Goal: Go to known website: Access a specific website the user already knows

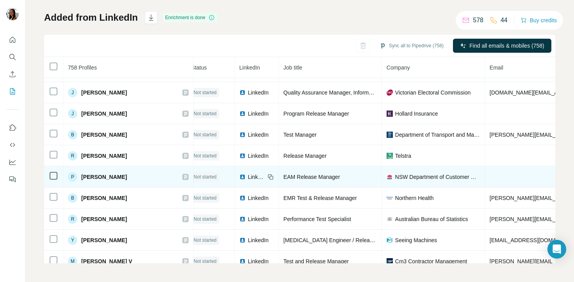
scroll to position [3953, 7]
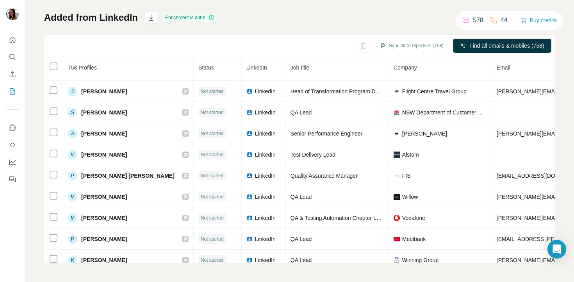
scroll to position [356, 0]
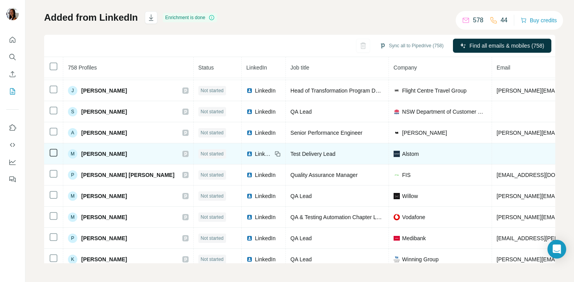
click at [255, 152] on span "LinkedIn" at bounding box center [263, 154] width 17 height 8
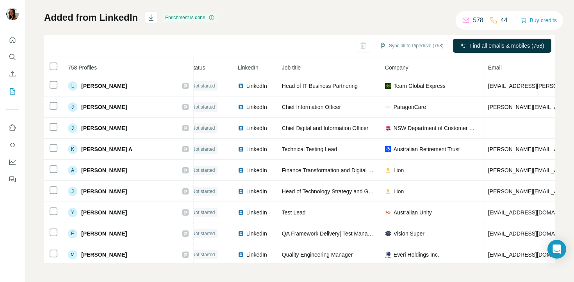
scroll to position [3103, 9]
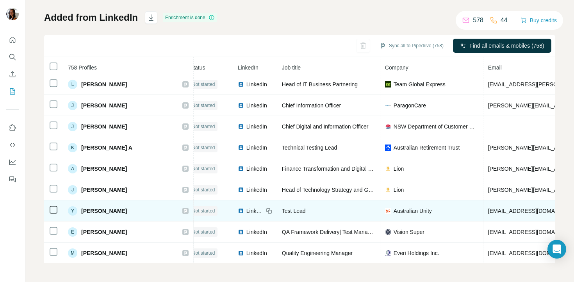
click at [246, 212] on span "LinkedIn" at bounding box center [254, 211] width 17 height 8
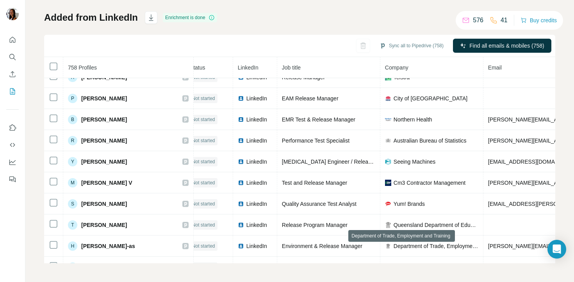
scroll to position [3890, 9]
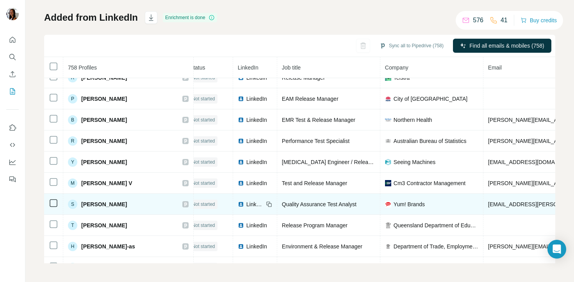
click at [238, 205] on img at bounding box center [241, 204] width 6 height 6
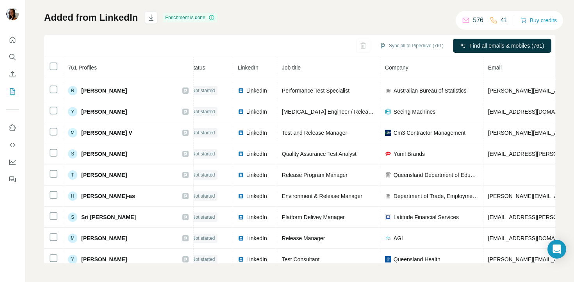
scroll to position [4094, 9]
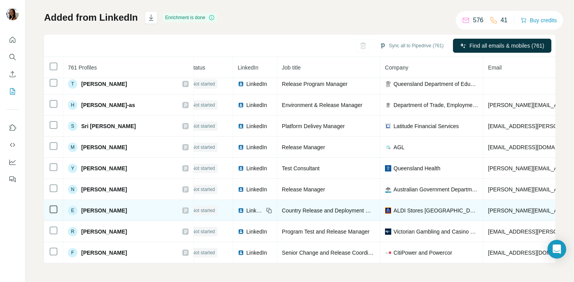
click at [246, 210] on span "LinkedIn" at bounding box center [254, 211] width 17 height 8
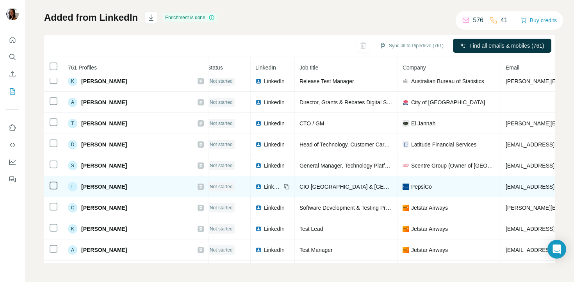
scroll to position [4541, 6]
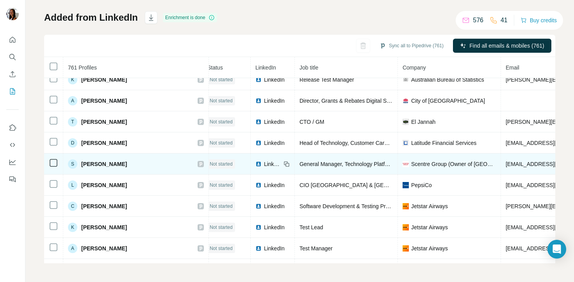
click at [264, 161] on span "LinkedIn" at bounding box center [272, 164] width 17 height 8
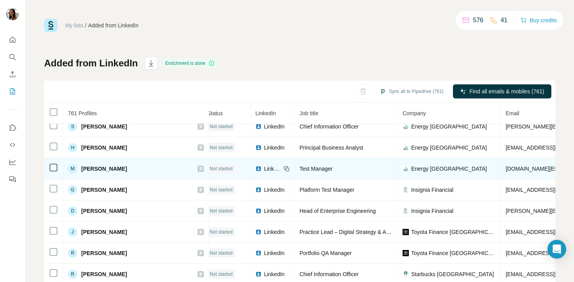
scroll to position [157, 6]
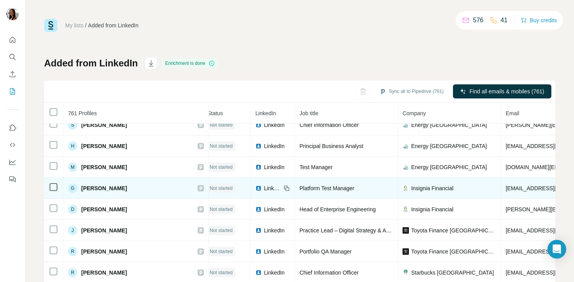
click at [264, 187] on span "LinkedIn" at bounding box center [272, 188] width 17 height 8
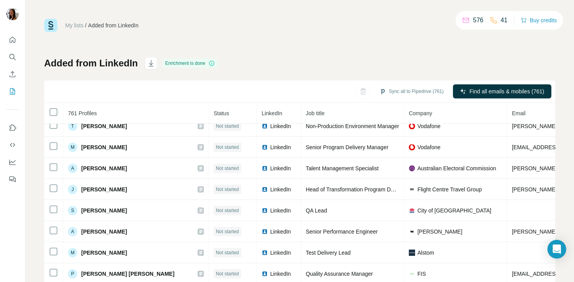
scroll to position [366, 0]
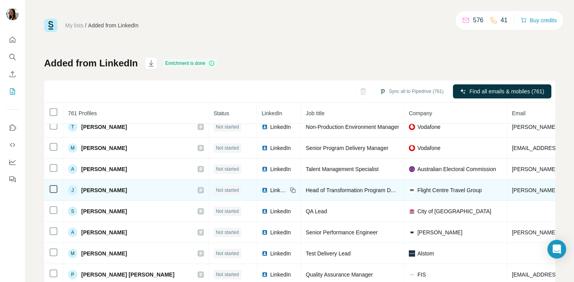
click at [270, 189] on span "LinkedIn" at bounding box center [278, 190] width 17 height 8
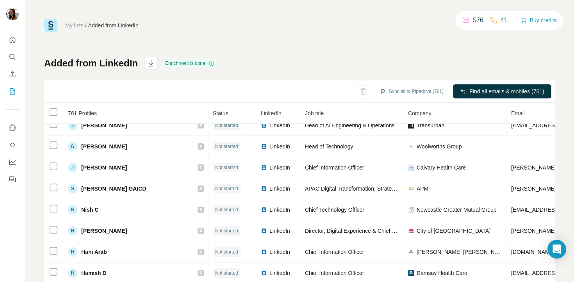
scroll to position [1064, 1]
